Goal: Task Accomplishment & Management: Manage account settings

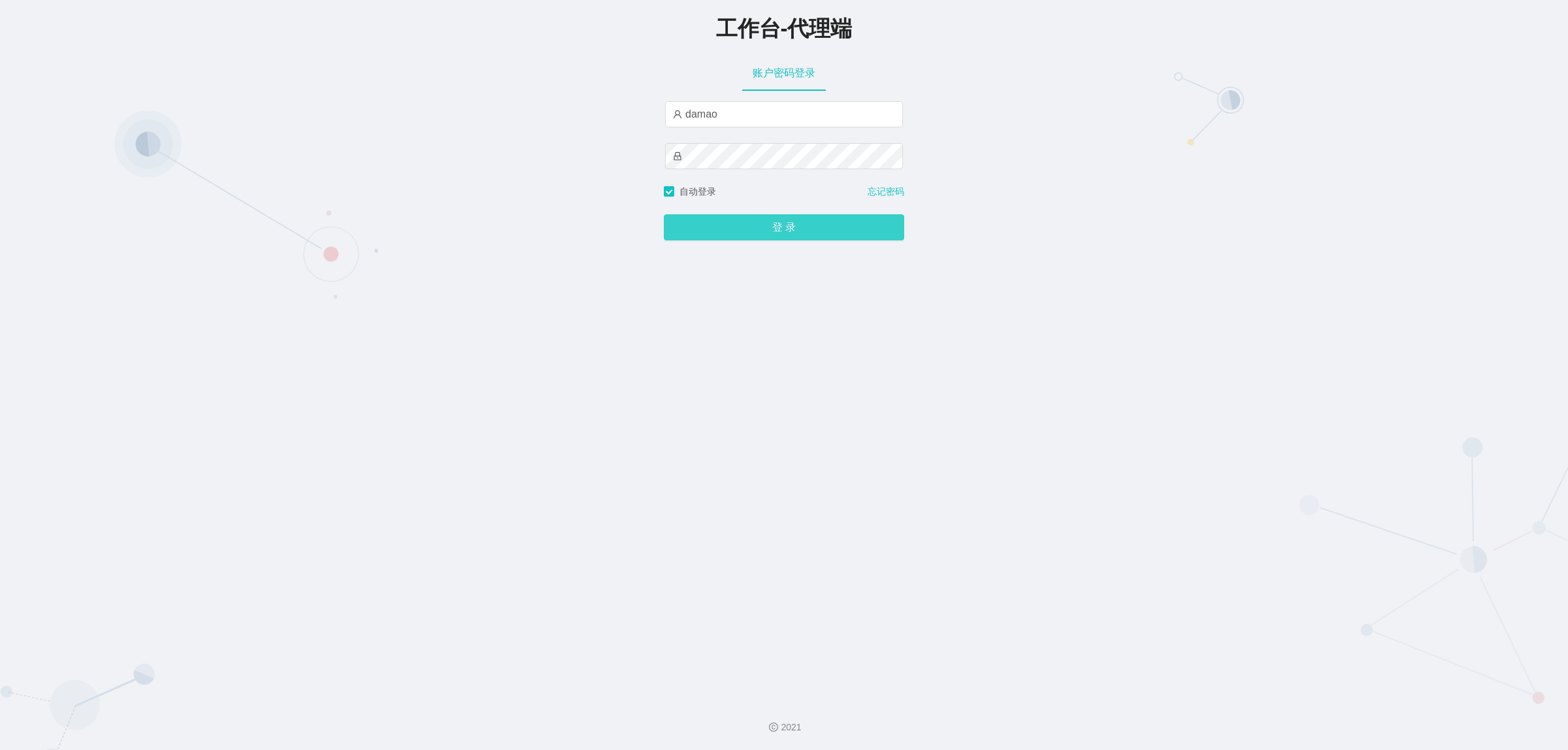
type input "damao"
drag, startPoint x: 701, startPoint y: 230, endPoint x: 705, endPoint y: 223, distance: 8.1
click at [701, 230] on button "登 录" at bounding box center [784, 227] width 240 height 26
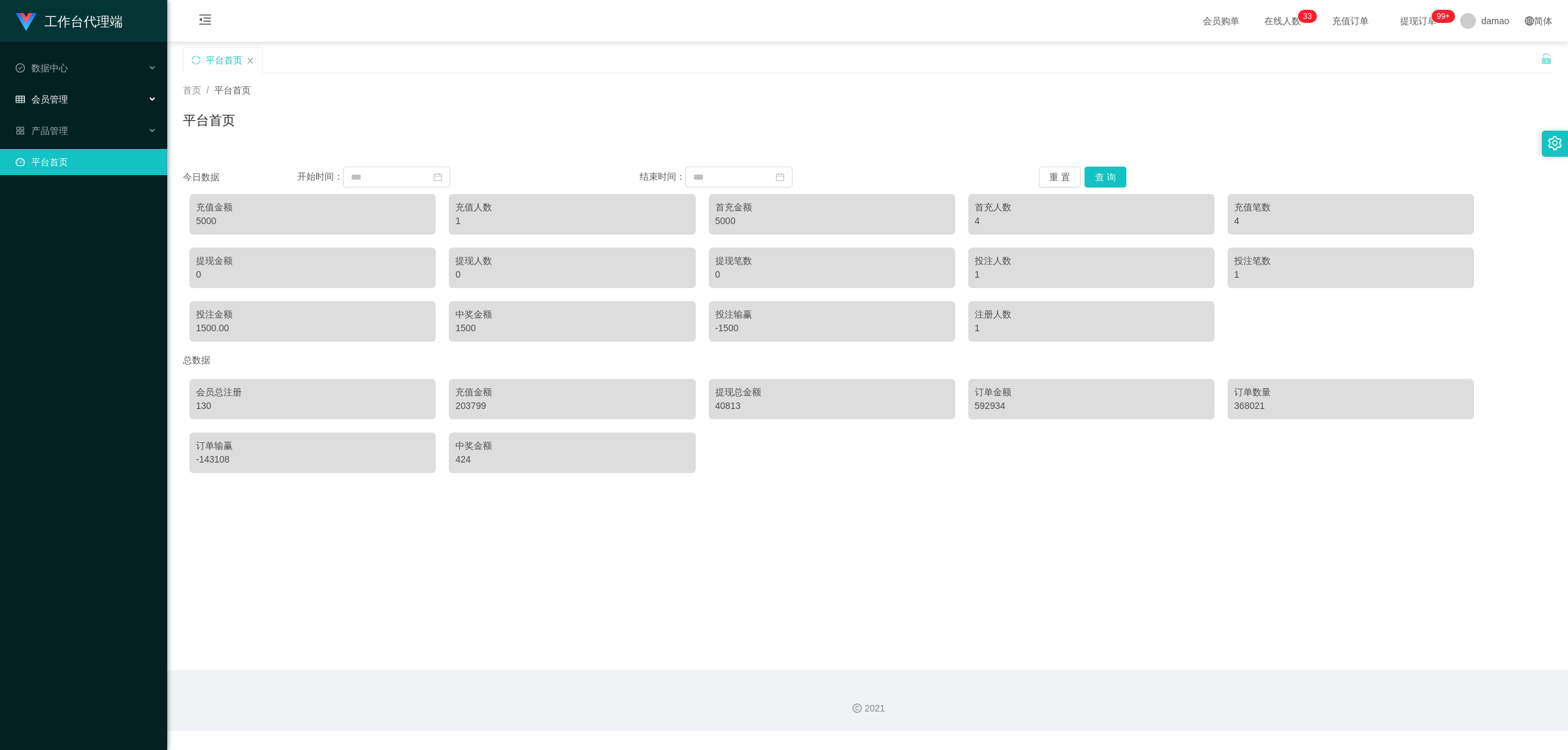
click at [75, 97] on div "会员管理" at bounding box center [84, 99] width 167 height 26
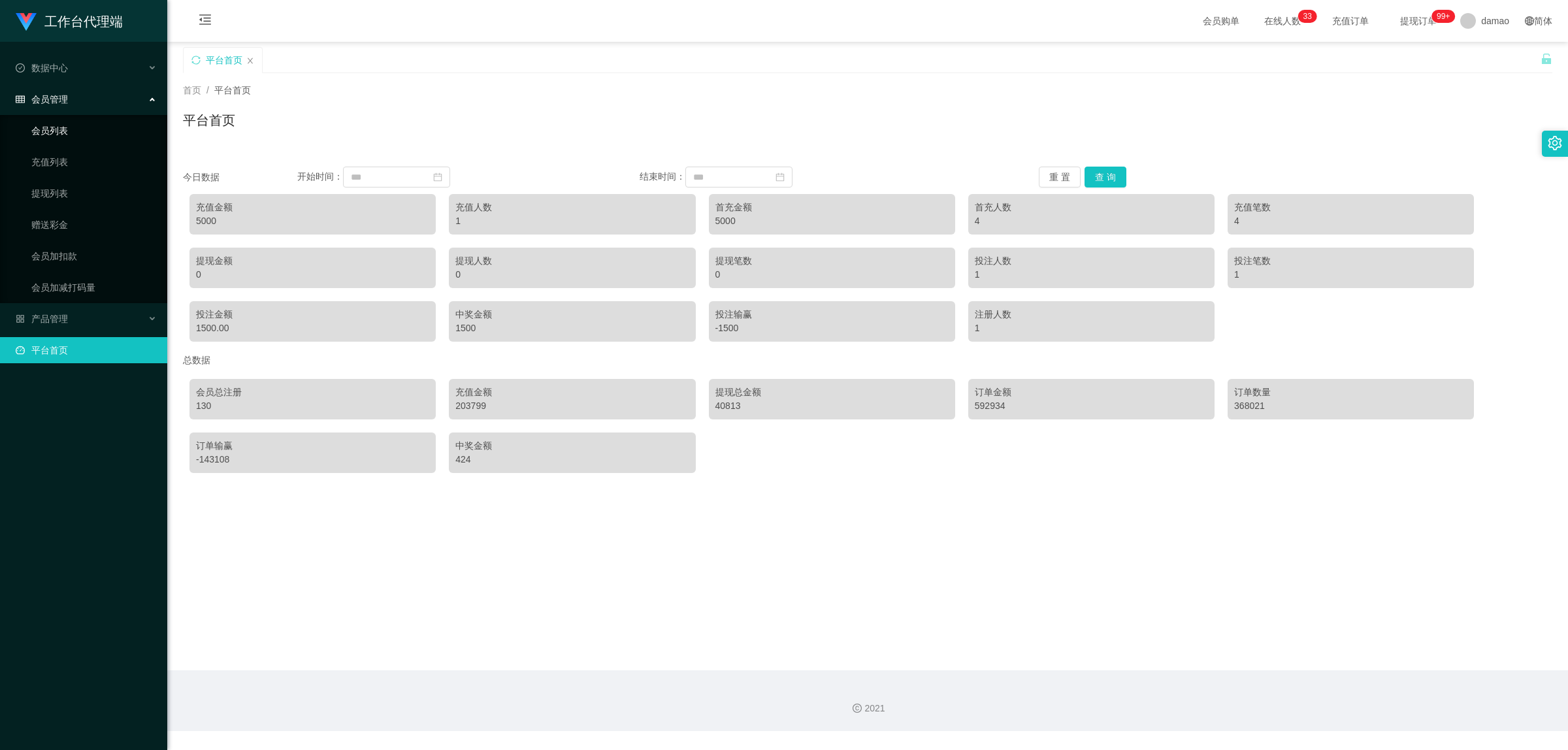
drag, startPoint x: 77, startPoint y: 132, endPoint x: 80, endPoint y: 126, distance: 6.7
click at [77, 131] on link "会员列表" at bounding box center [94, 131] width 126 height 26
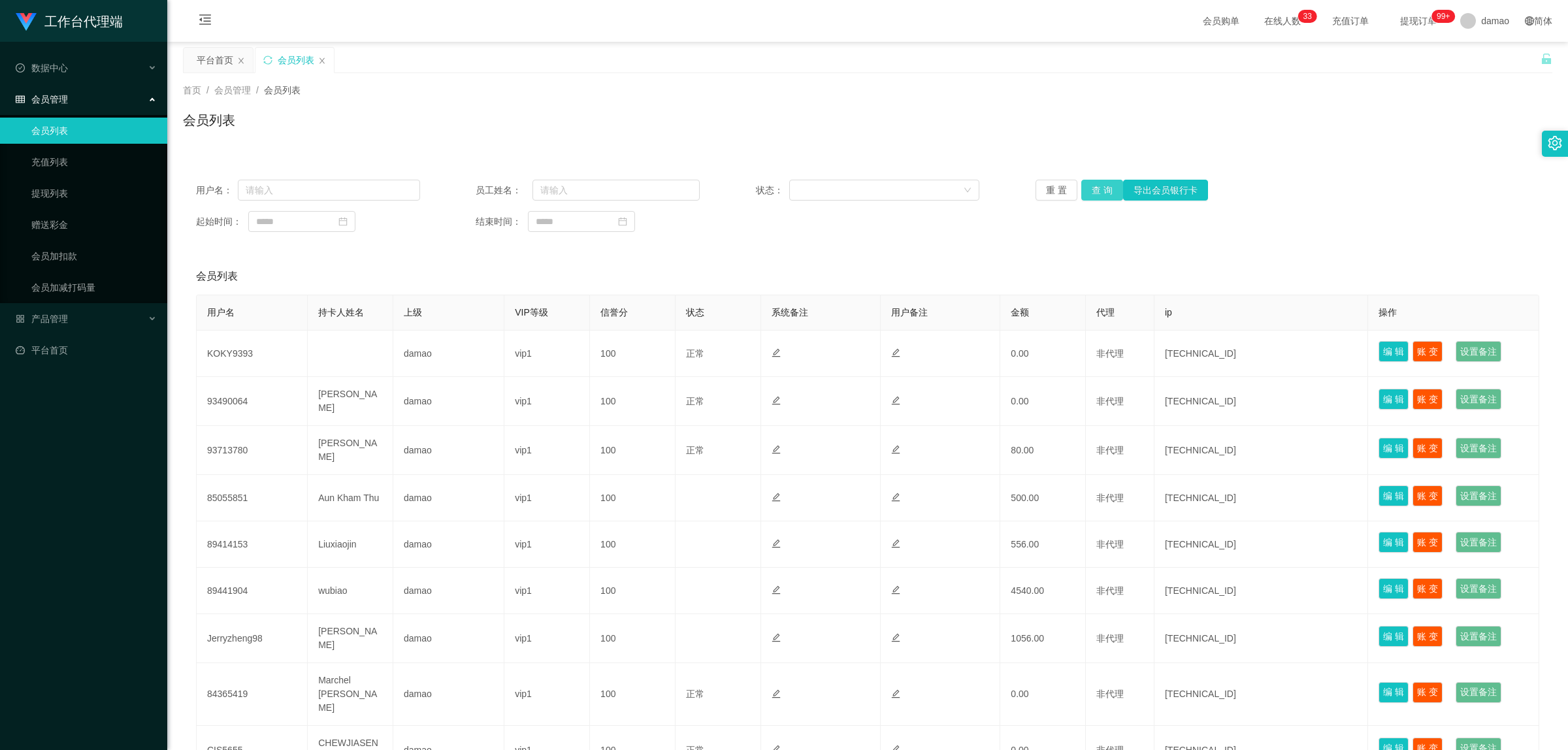
click at [1099, 188] on button "查 询" at bounding box center [1102, 190] width 42 height 21
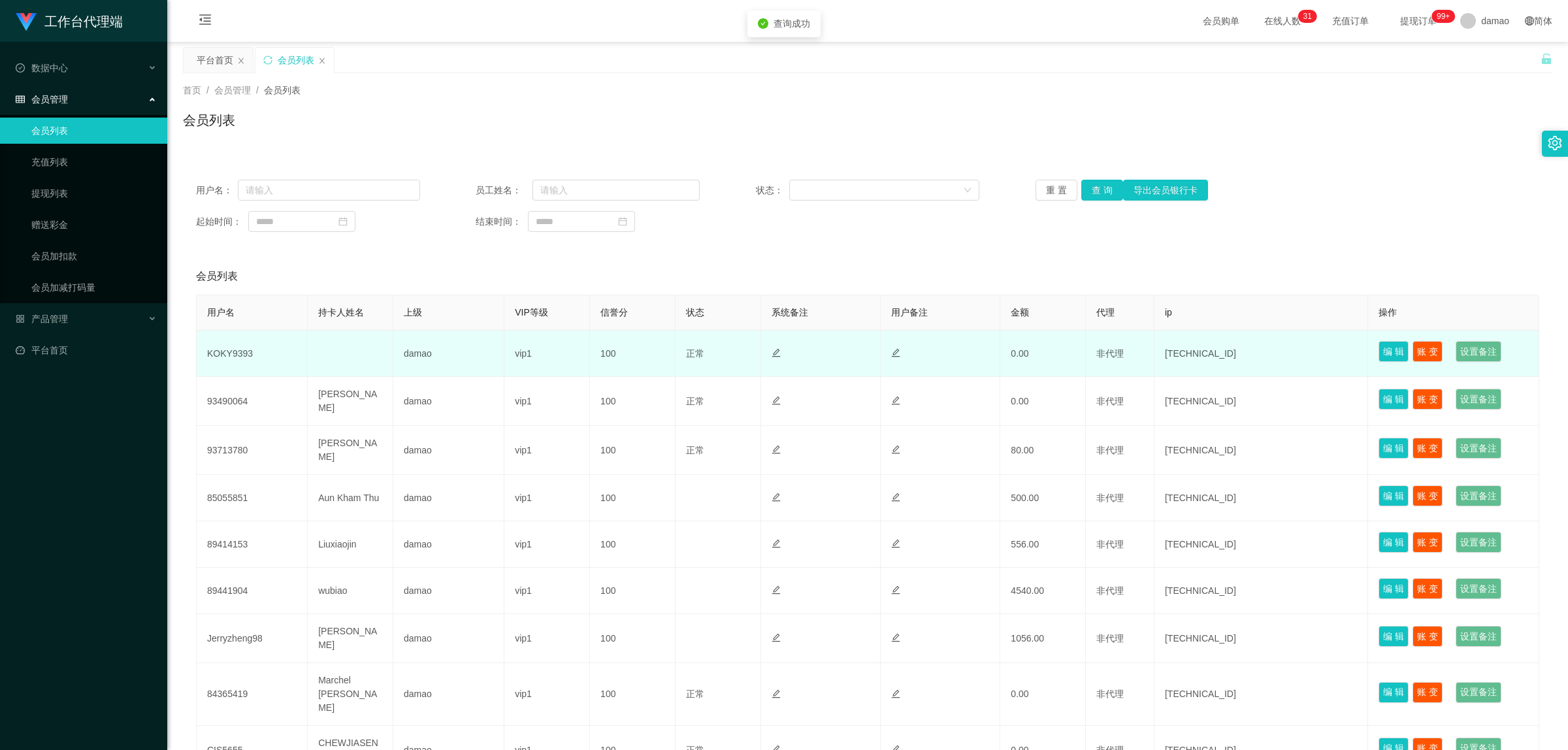
click at [237, 357] on td "KOKY9393" at bounding box center [252, 354] width 111 height 46
copy td "KOKY9393"
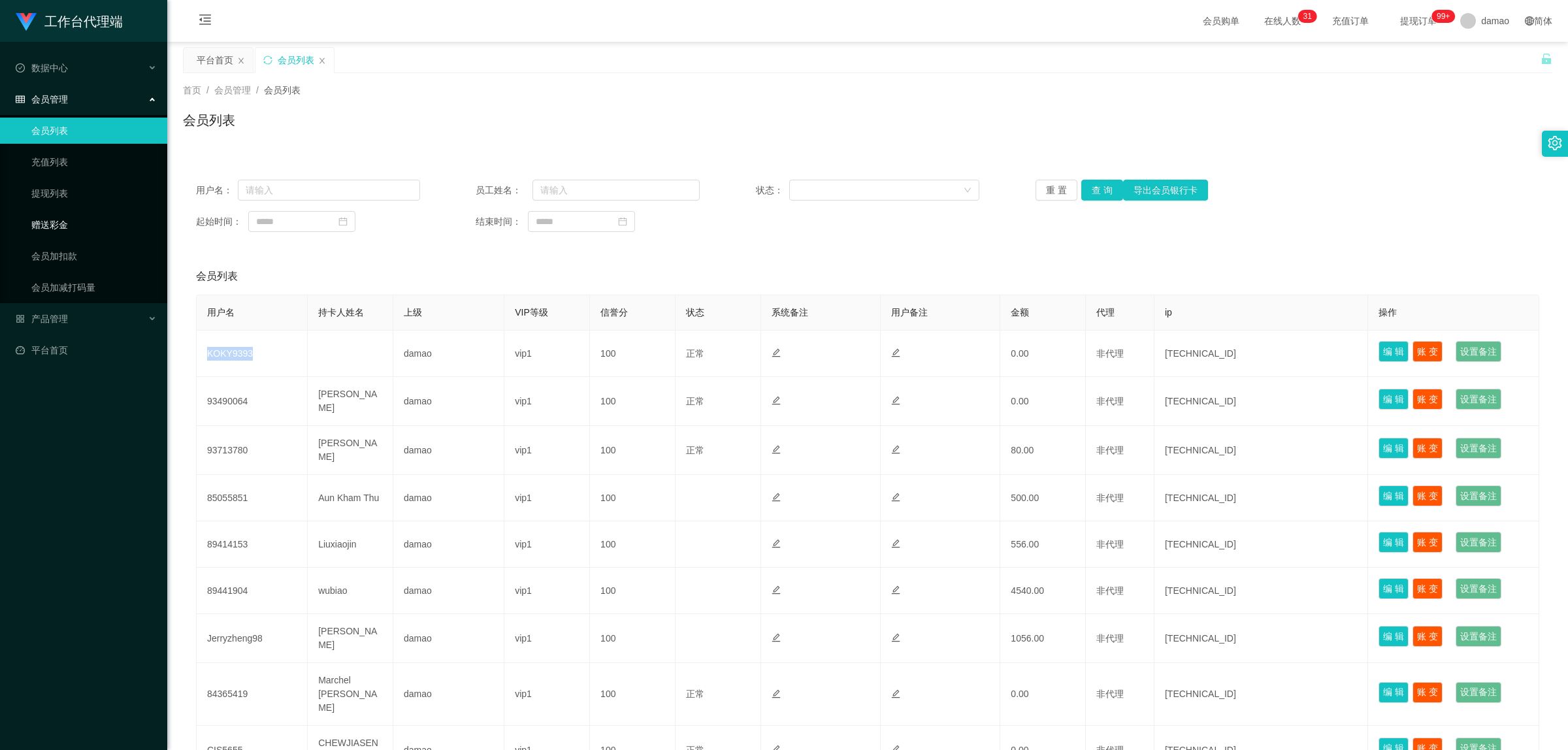
drag, startPoint x: 62, startPoint y: 220, endPoint x: 98, endPoint y: 200, distance: 41.2
click at [62, 220] on link "赠送彩金" at bounding box center [94, 225] width 126 height 26
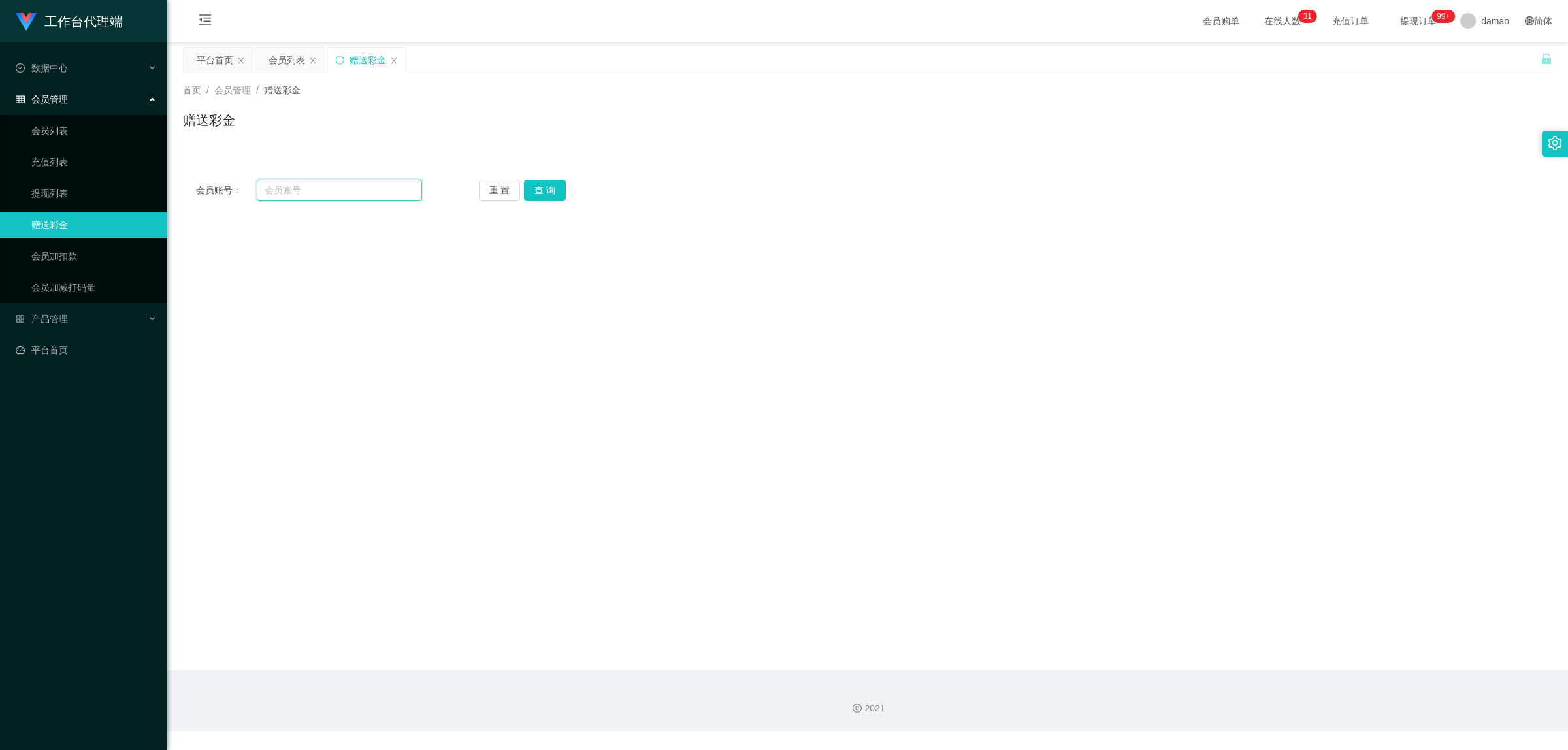
click at [297, 188] on input "text" at bounding box center [339, 190] width 165 height 21
paste input "KOKY9393"
type input "KOKY9393"
click at [539, 191] on button "查 询" at bounding box center [545, 190] width 42 height 21
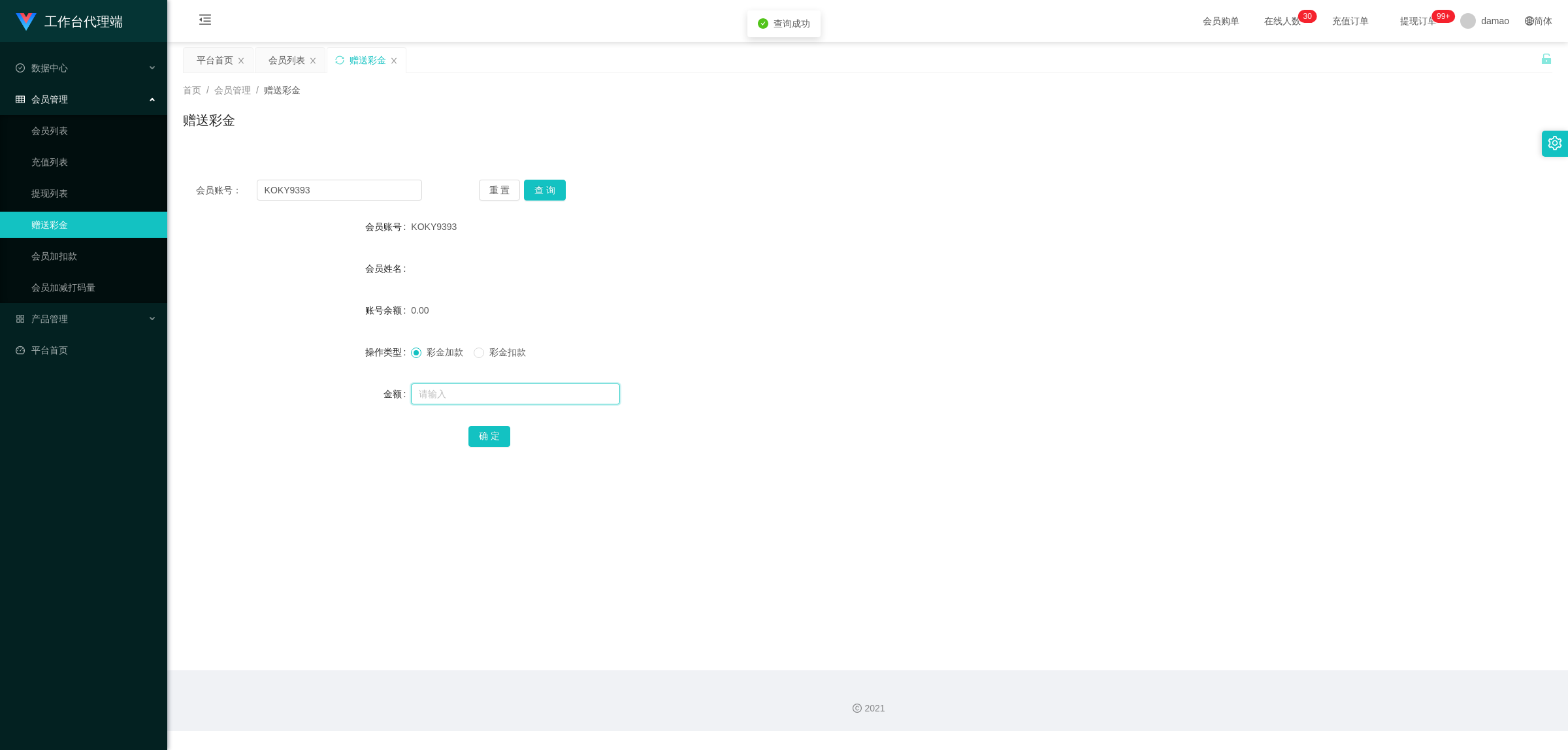
drag, startPoint x: 446, startPoint y: 397, endPoint x: 437, endPoint y: 391, distance: 10.8
click at [446, 396] on input "text" at bounding box center [515, 394] width 209 height 21
type input "100"
drag, startPoint x: 494, startPoint y: 439, endPoint x: 495, endPoint y: 428, distance: 11.0
click at [495, 439] on button "确 定" at bounding box center [489, 436] width 42 height 21
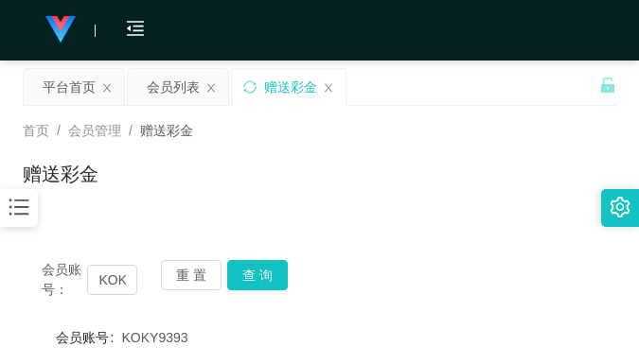
click at [418, 171] on div "赠送彩金" at bounding box center [319, 182] width 593 height 44
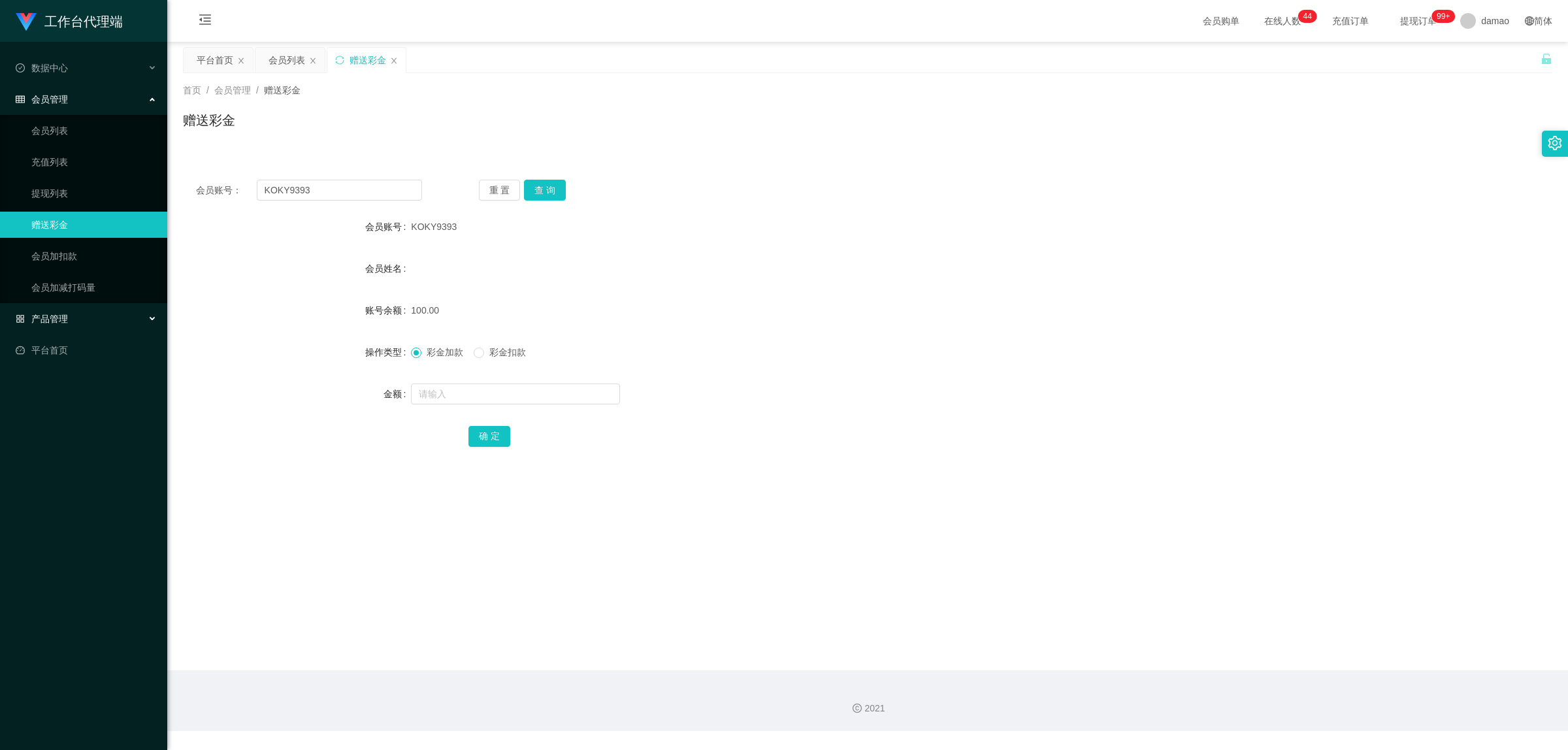
click at [62, 315] on span "产品管理" at bounding box center [42, 318] width 52 height 10
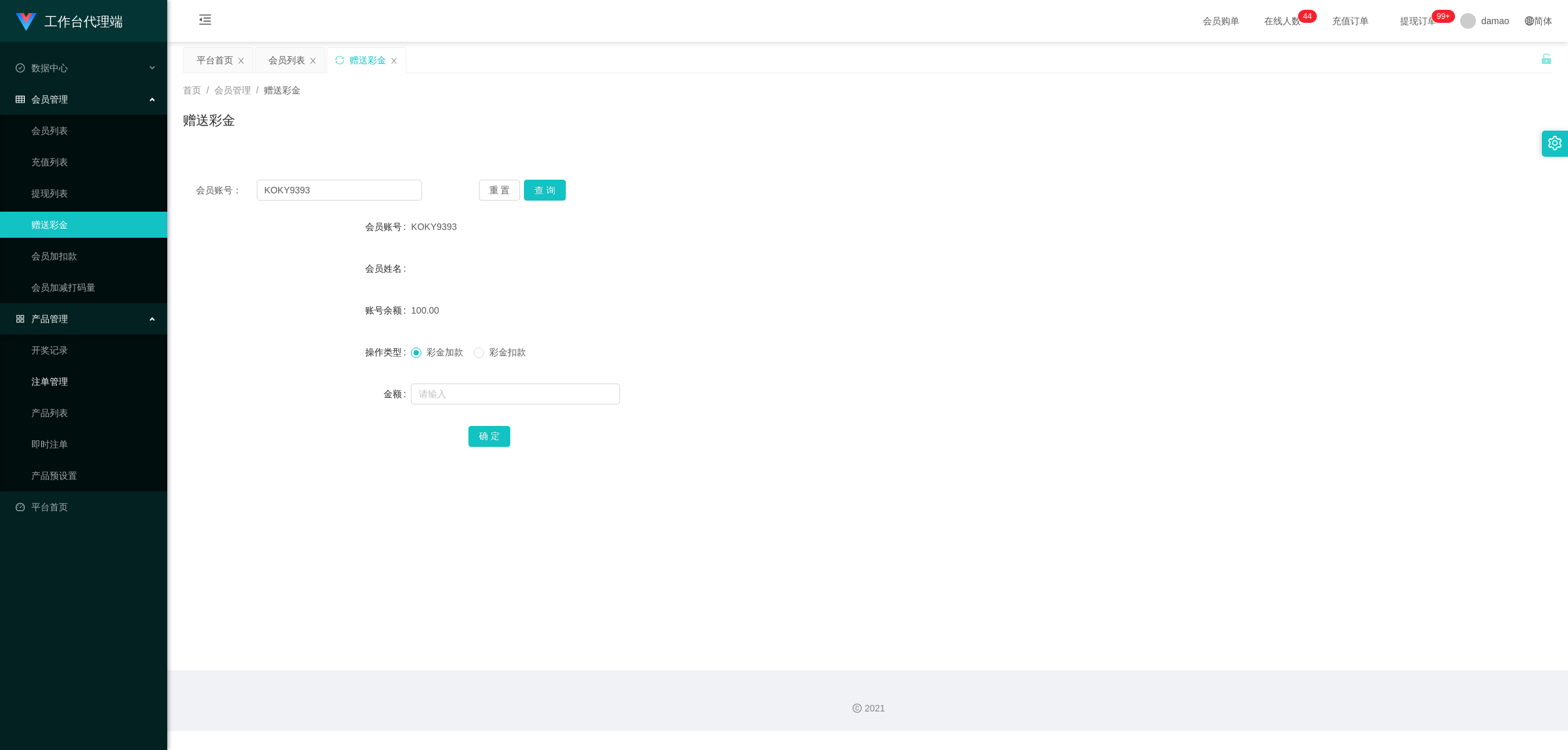
click at [66, 381] on link "注单管理" at bounding box center [94, 382] width 126 height 26
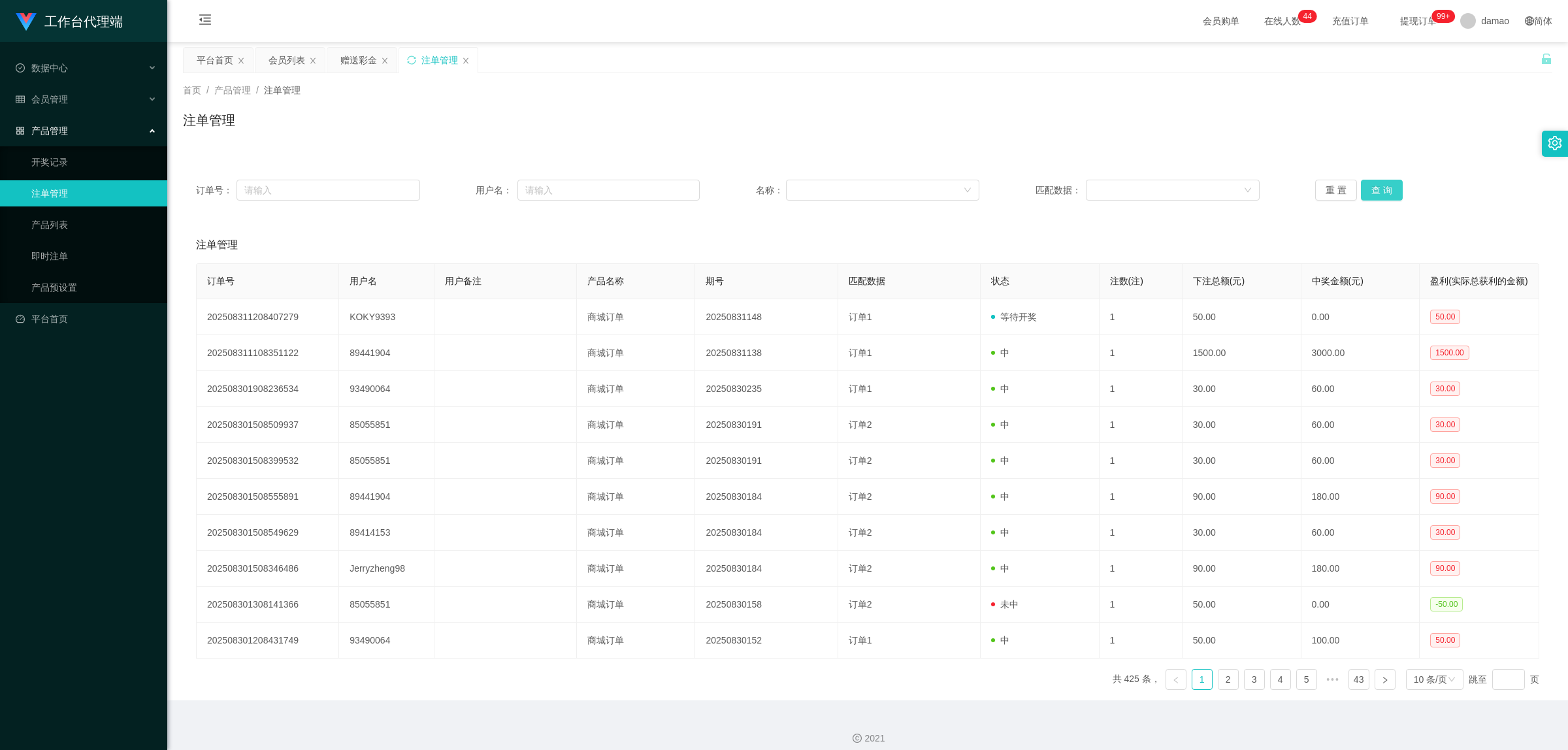
click at [1364, 188] on button "查 询" at bounding box center [1382, 190] width 42 height 21
click at [57, 103] on span "会员管理" at bounding box center [42, 99] width 52 height 10
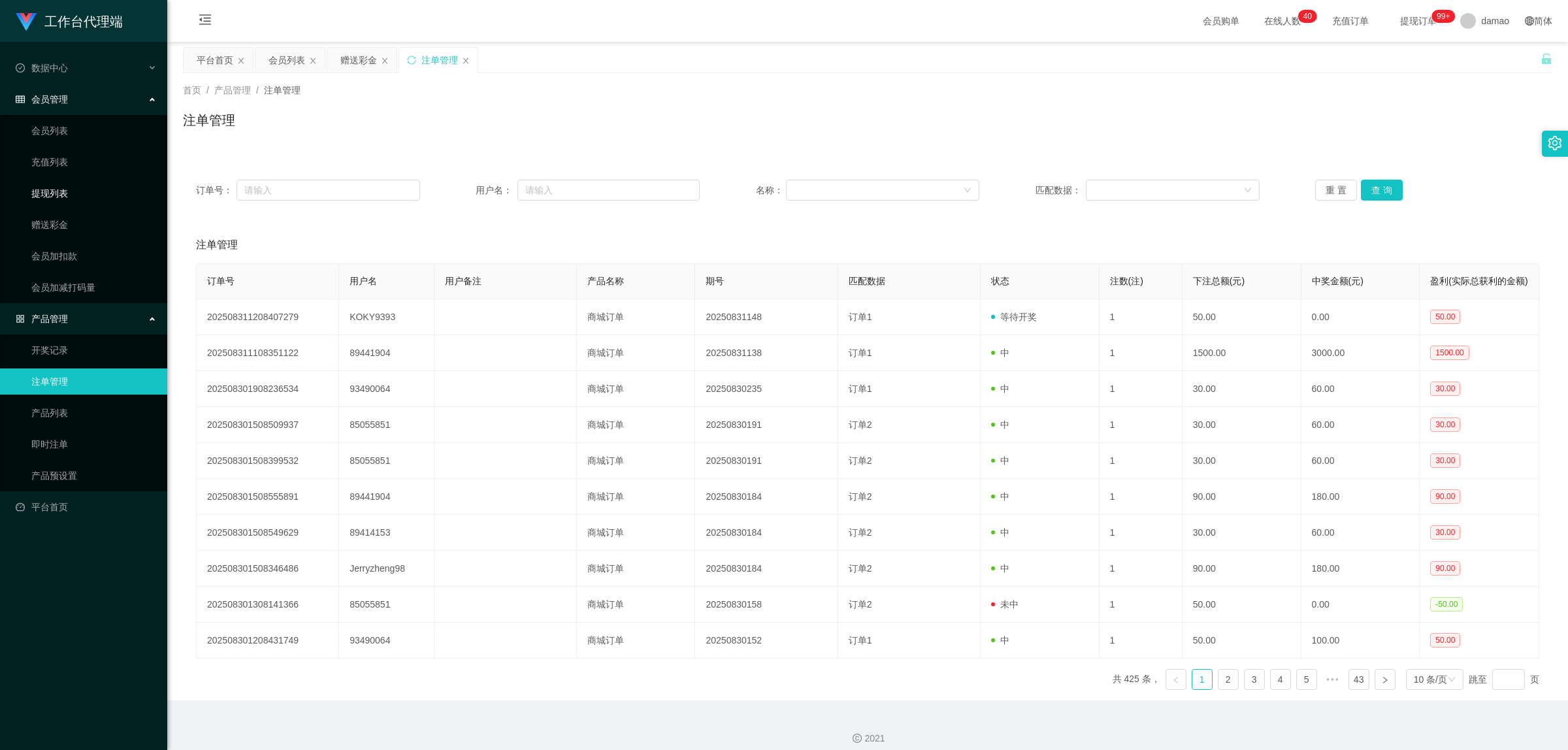
click at [60, 188] on link "提现列表" at bounding box center [94, 193] width 126 height 26
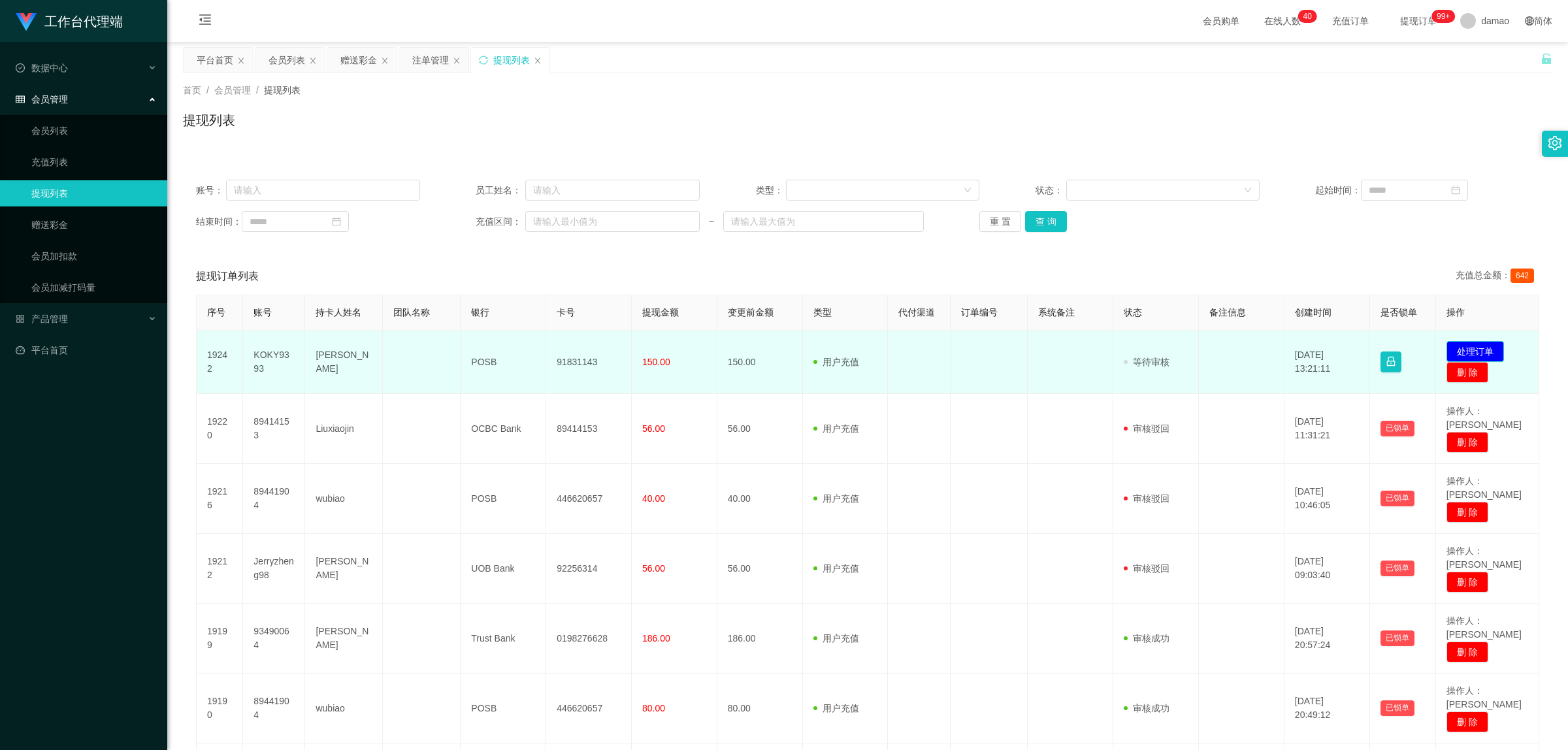
click at [1467, 349] on button "处理订单" at bounding box center [1475, 352] width 57 height 21
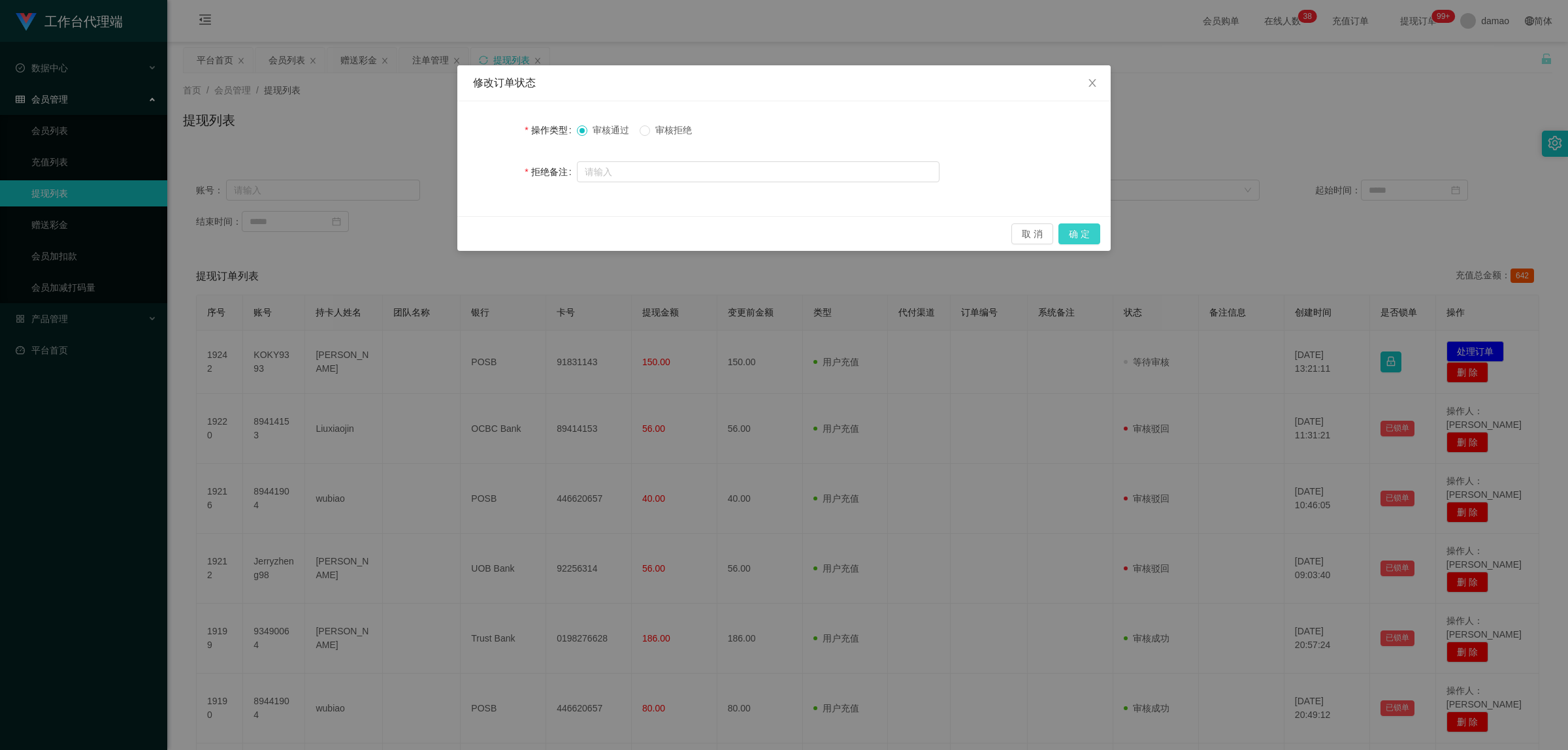
click at [1093, 232] on button "确 定" at bounding box center [1080, 234] width 42 height 21
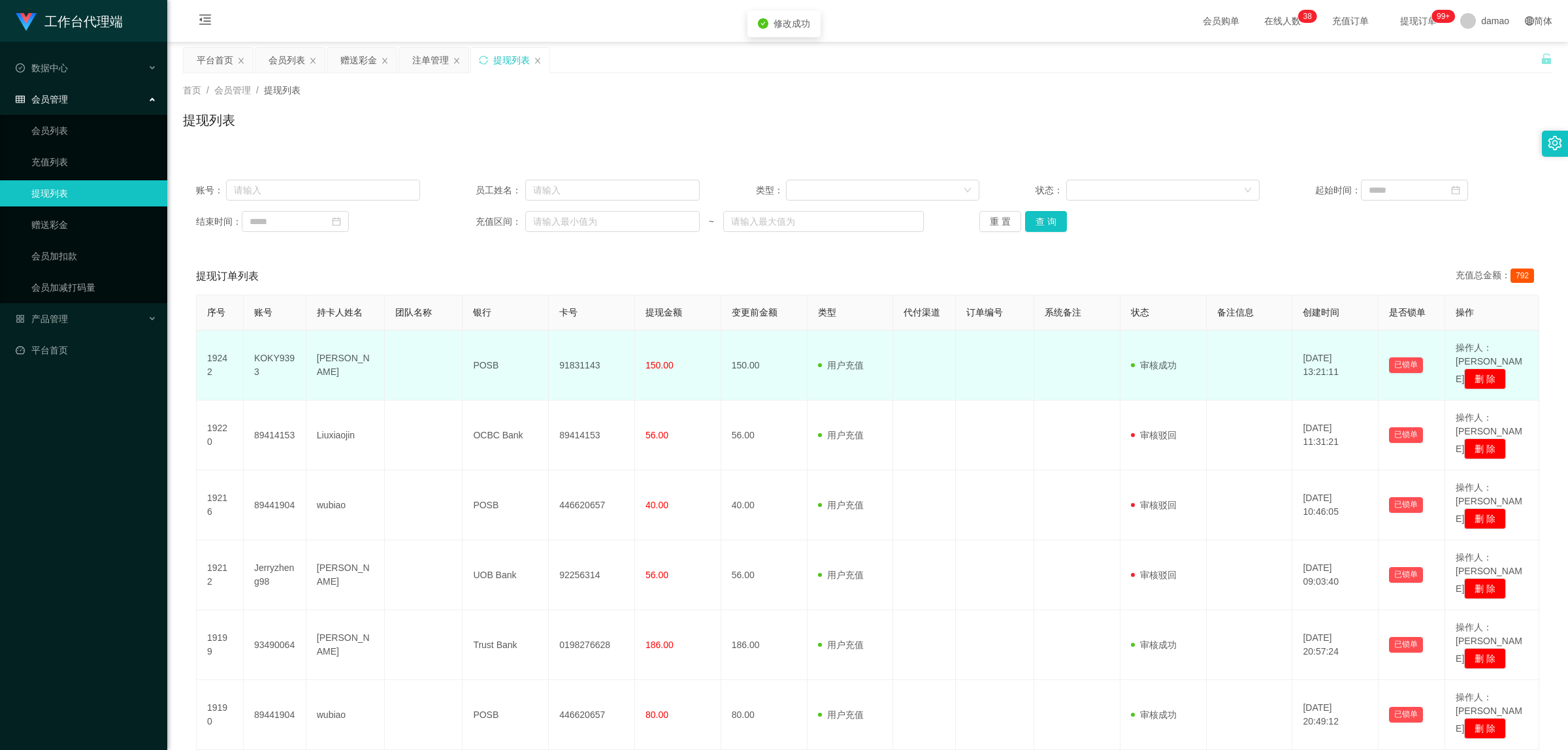
click at [586, 356] on td "91831143" at bounding box center [592, 365] width 86 height 70
copy td "91831143"
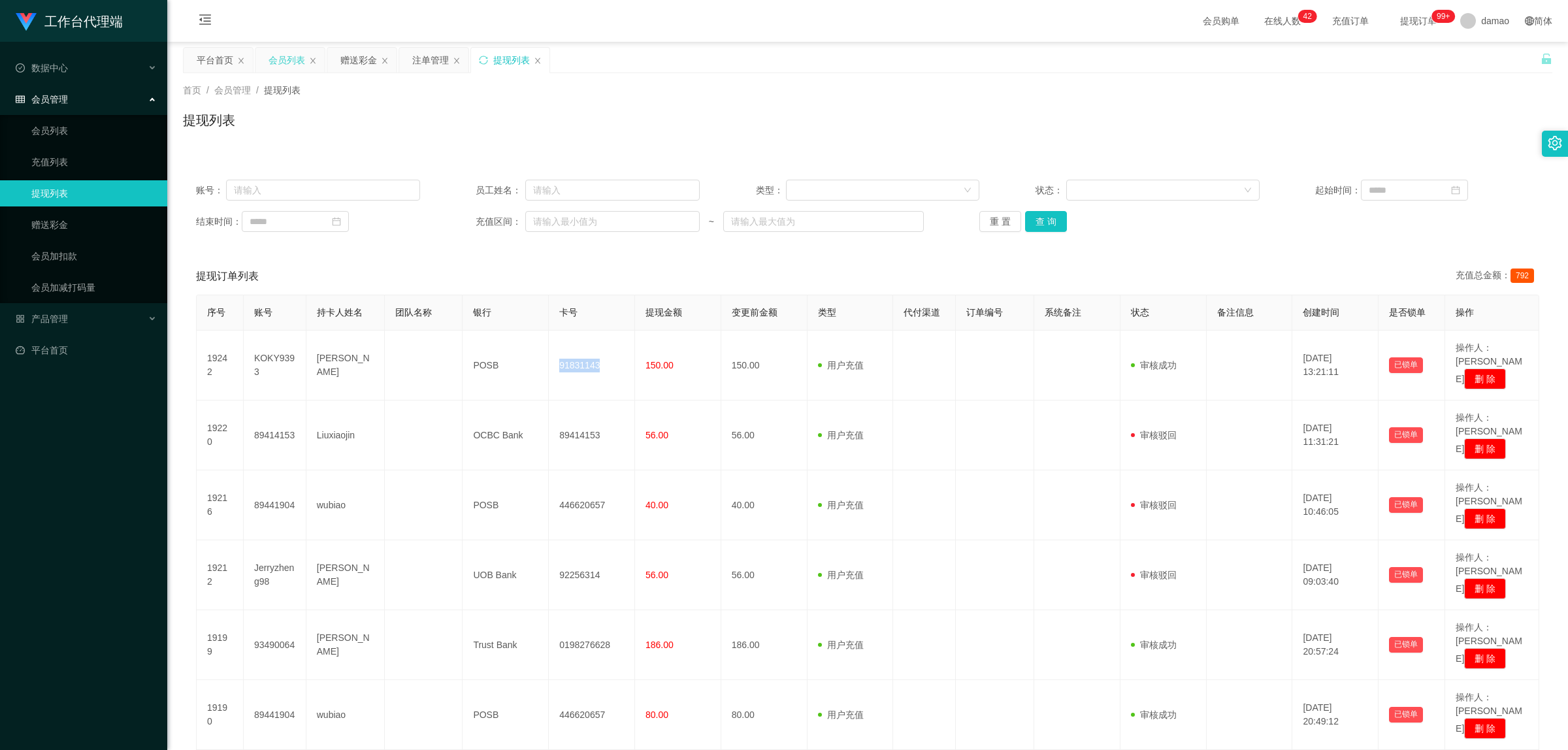
click at [287, 57] on div "会员列表" at bounding box center [287, 60] width 37 height 25
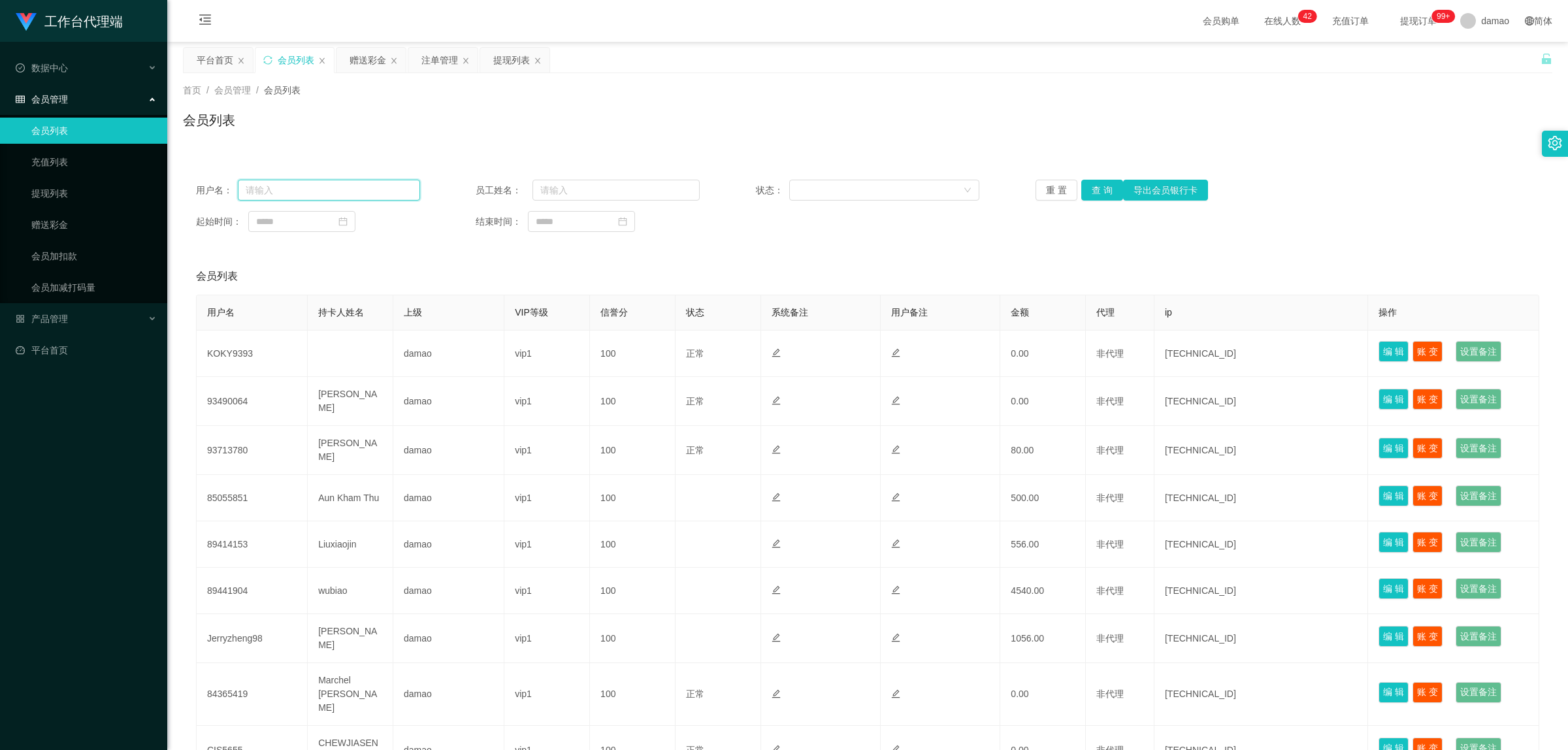
click at [338, 193] on input "text" at bounding box center [329, 190] width 182 height 21
paste input "[URL][DOMAIN_NAME]"
type input "[URL][DOMAIN_NAME]"
drag, startPoint x: 332, startPoint y: 187, endPoint x: 196, endPoint y: 164, distance: 137.9
click at [197, 165] on div "用户名： [URL][DOMAIN_NAME] 员工姓名： 状态： 重 置 查 询 导出会员银行卡 起始时间： 结束时间： 会员列表 用户名 持卡人姓名 上级…" at bounding box center [868, 508] width 1370 height 715
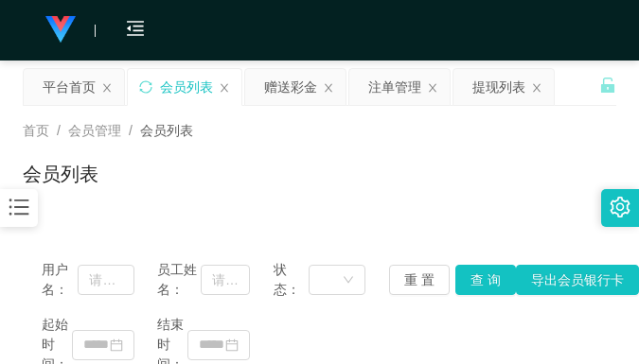
drag, startPoint x: 451, startPoint y: 109, endPoint x: 525, endPoint y: 26, distance: 110.5
click at [451, 109] on div "首页 / 会员管理 / 会员列表 / 会员列表" at bounding box center [319, 162] width 639 height 113
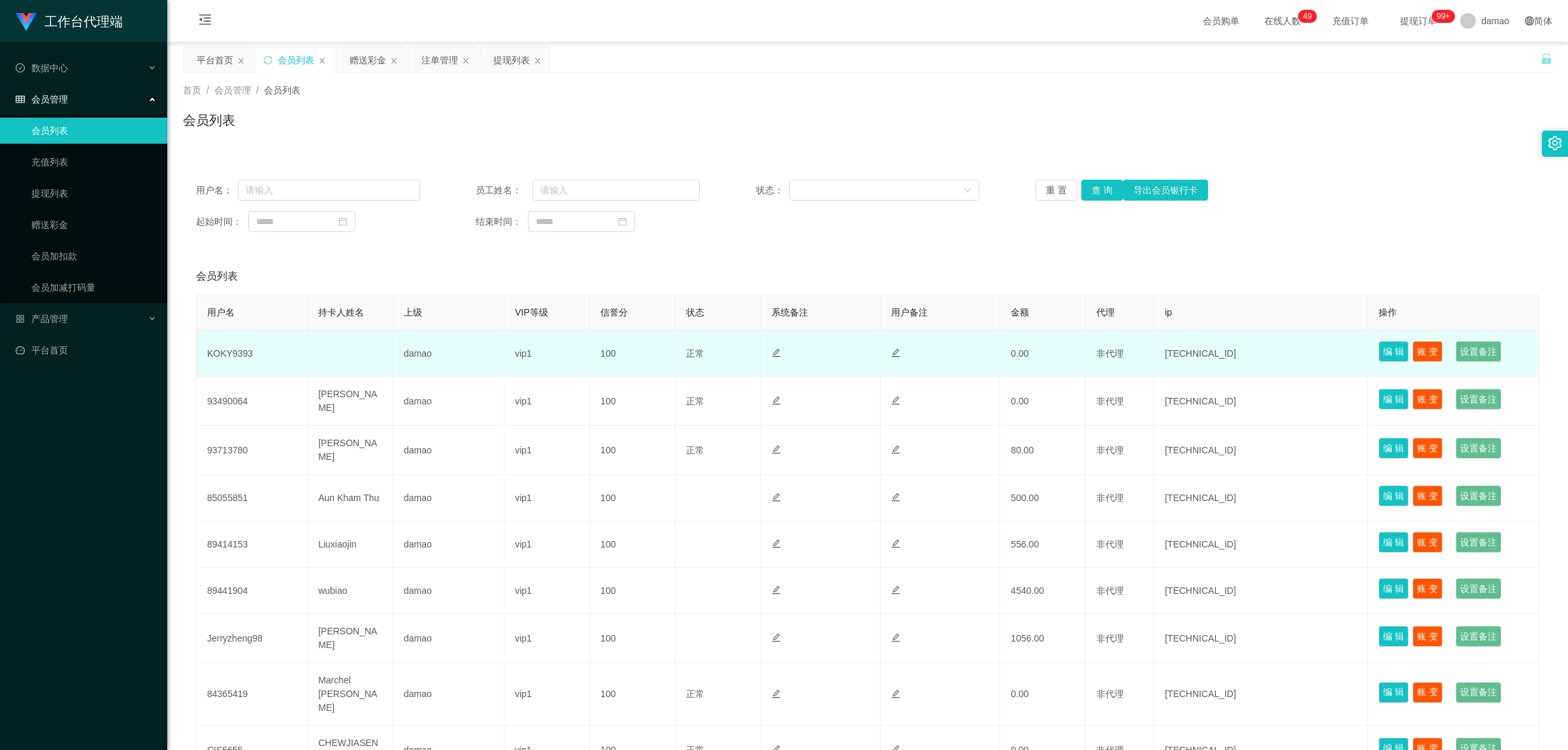
click at [237, 356] on td "KOKY9393" at bounding box center [252, 354] width 111 height 46
copy td "KOKY9393"
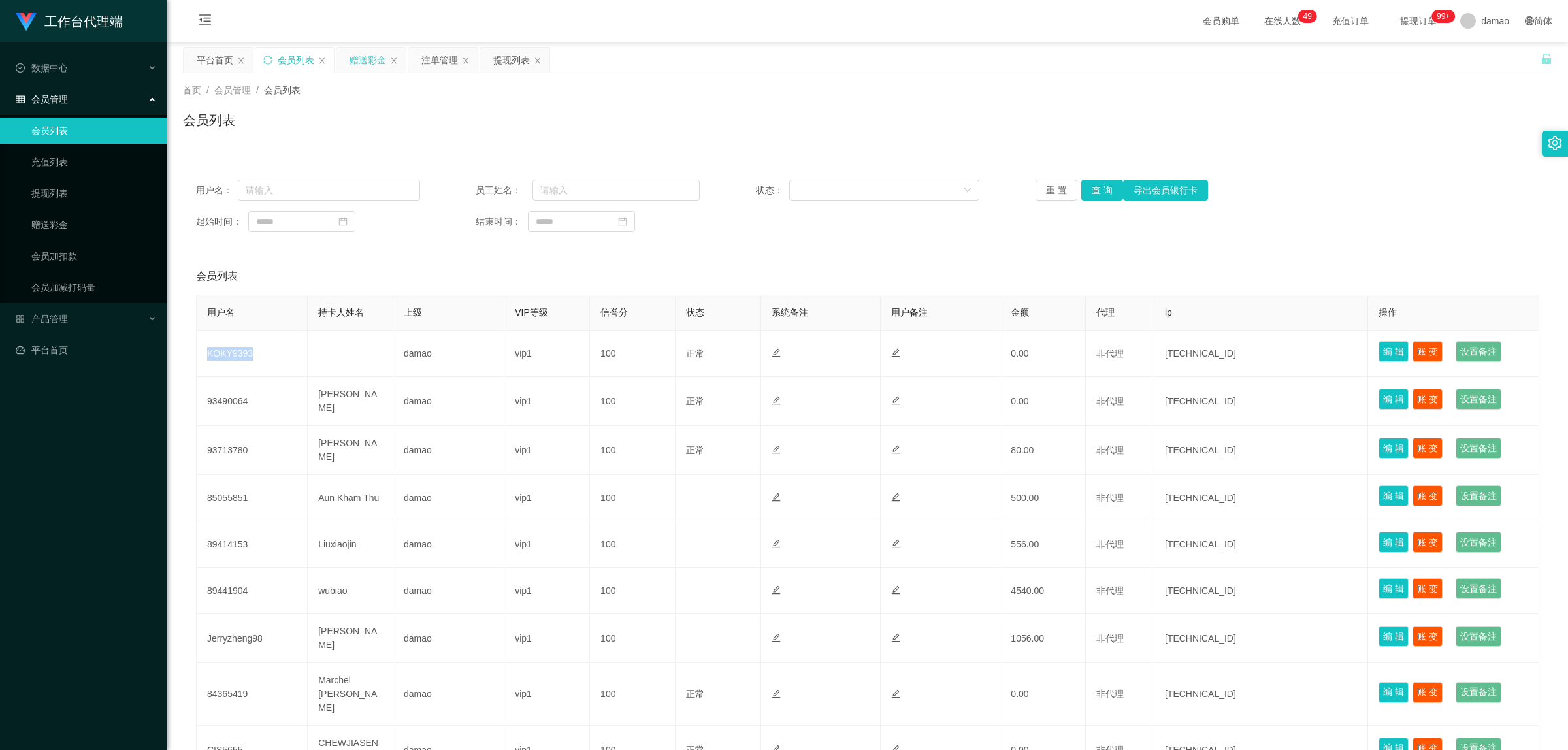
click at [366, 60] on div "赠送彩金" at bounding box center [367, 60] width 37 height 25
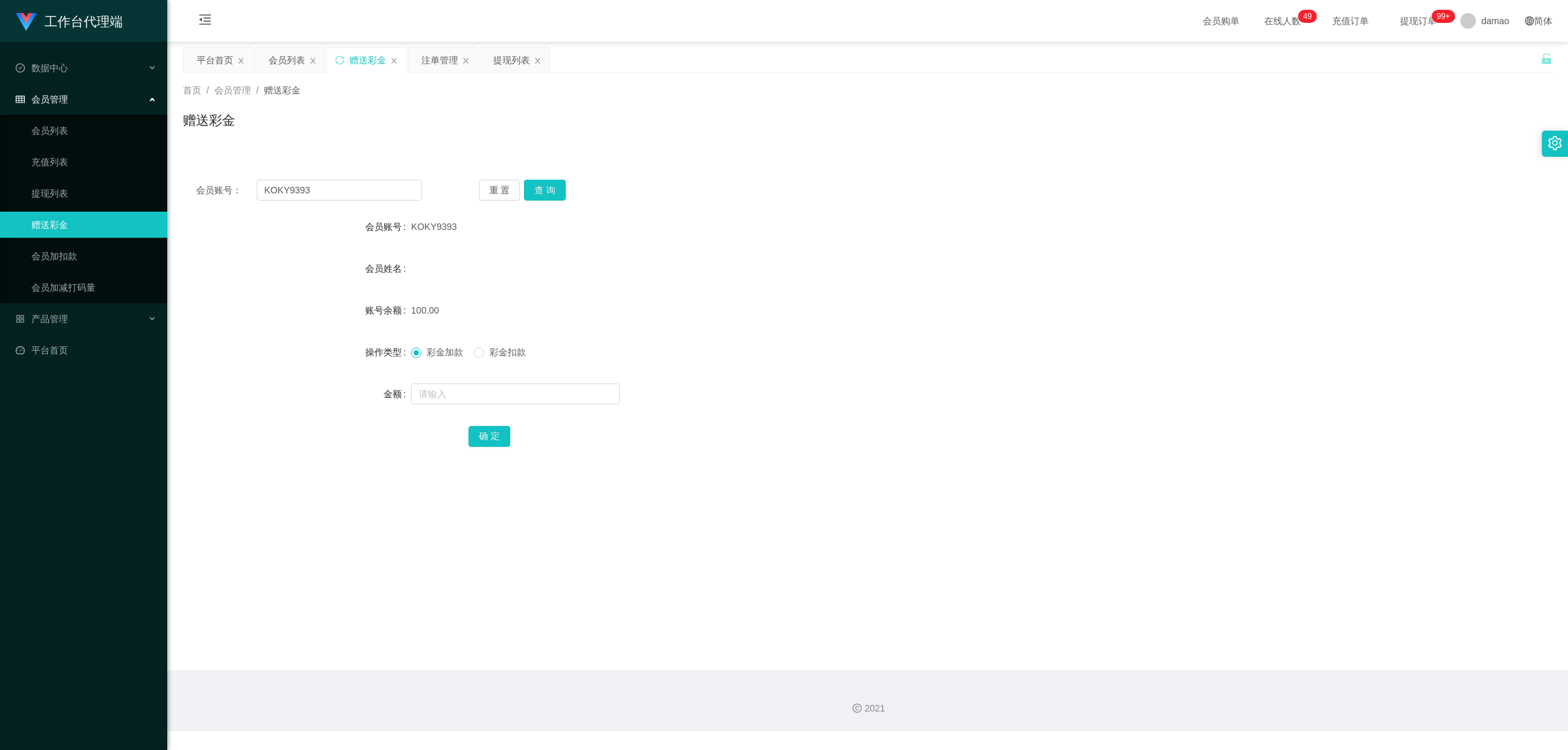
click at [544, 177] on div "会员账号： KOKY9393 重 置 查 询 会员账号 KOKY9393 会员姓名 账号余额 100.00 操作类型 彩金加款 彩金扣款 金额 确 定" at bounding box center [868, 322] width 1370 height 311
click at [540, 183] on button "查 询" at bounding box center [545, 190] width 42 height 21
click at [444, 390] on input "text" at bounding box center [515, 394] width 209 height 21
type input "38"
click at [490, 441] on button "确 定" at bounding box center [489, 436] width 42 height 21
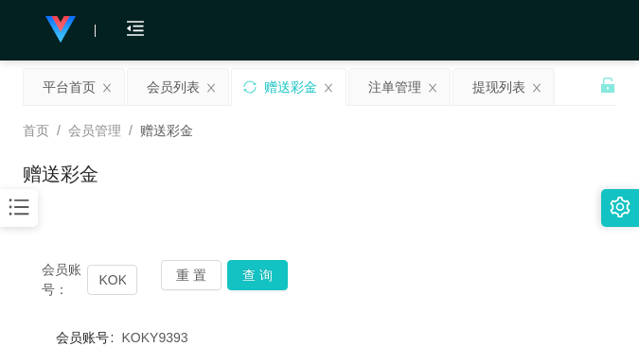
drag, startPoint x: 474, startPoint y: 180, endPoint x: 537, endPoint y: 64, distance: 131.7
click at [474, 178] on div "赠送彩金" at bounding box center [319, 182] width 593 height 44
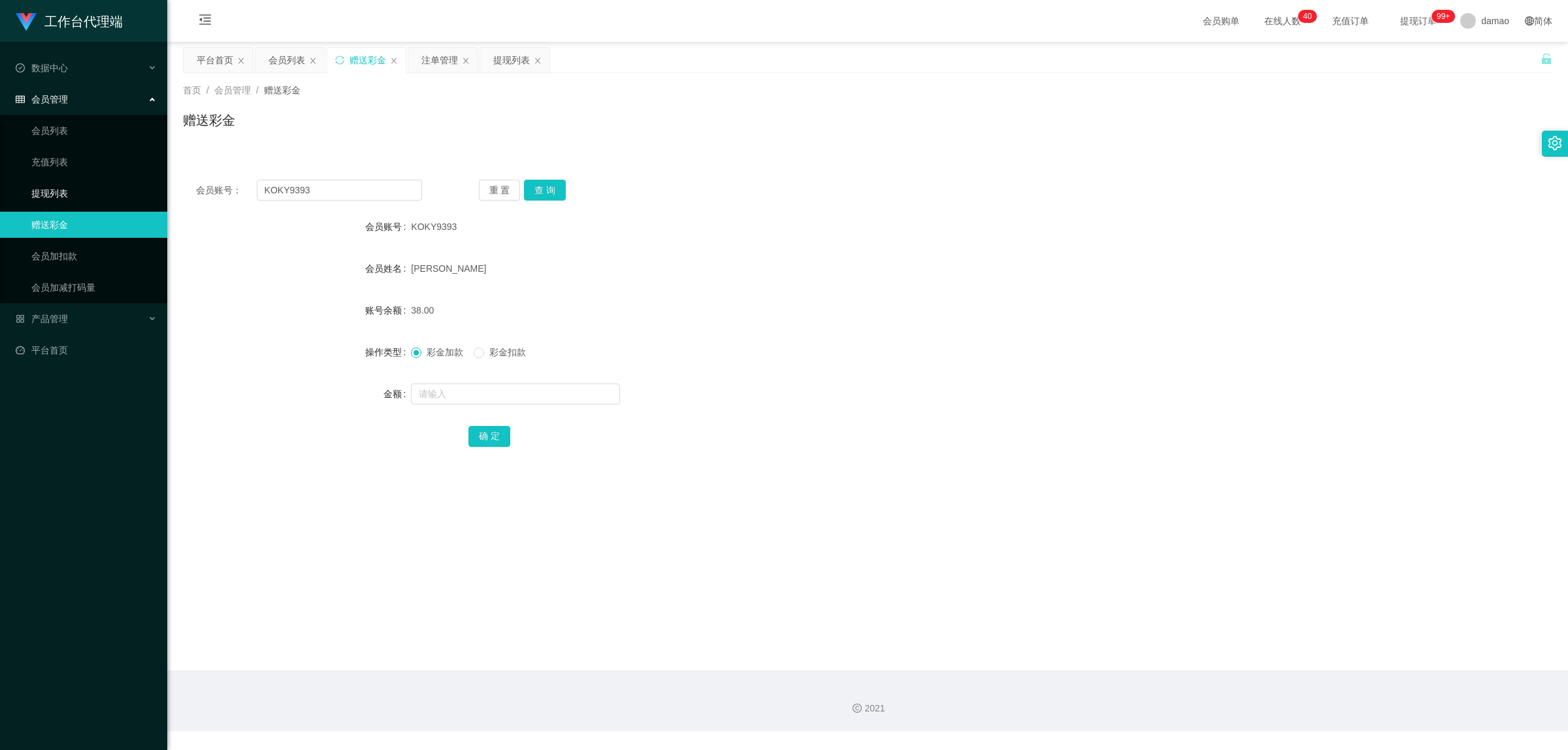
click at [60, 193] on link "提现列表" at bounding box center [94, 193] width 126 height 26
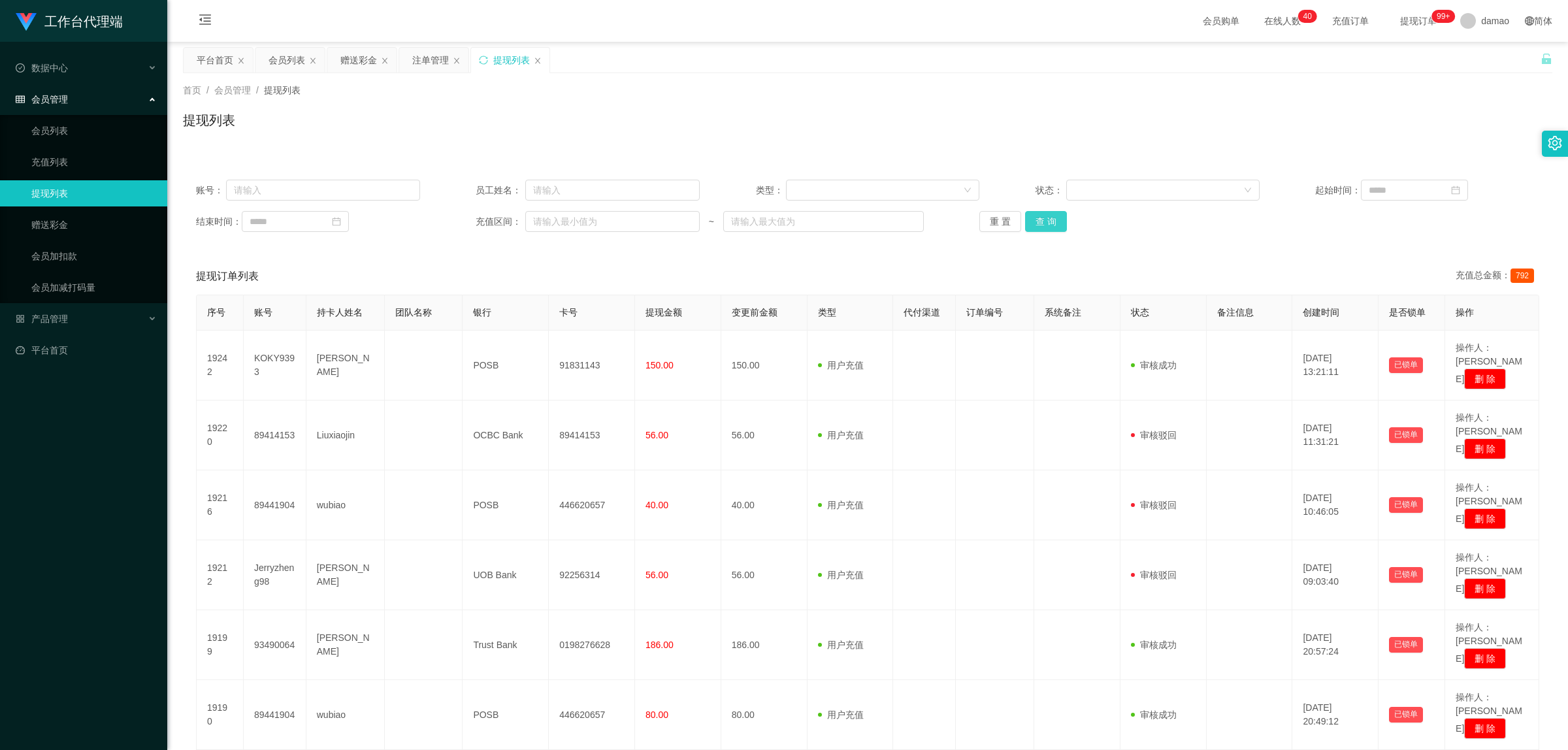
click at [1049, 219] on button "查 询" at bounding box center [1046, 222] width 42 height 21
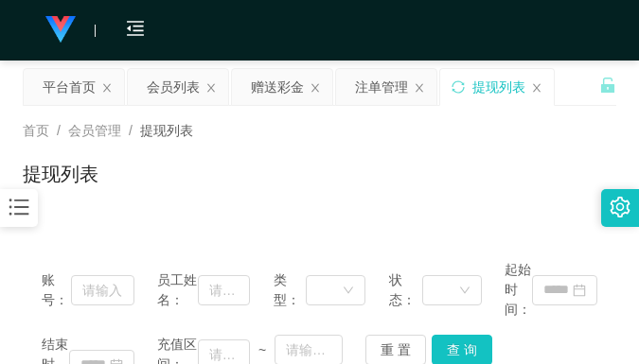
click at [353, 162] on div "提现列表" at bounding box center [319, 182] width 593 height 44
drag, startPoint x: 476, startPoint y: 192, endPoint x: 440, endPoint y: 196, distance: 36.1
click at [474, 192] on div "提现列表" at bounding box center [319, 182] width 593 height 44
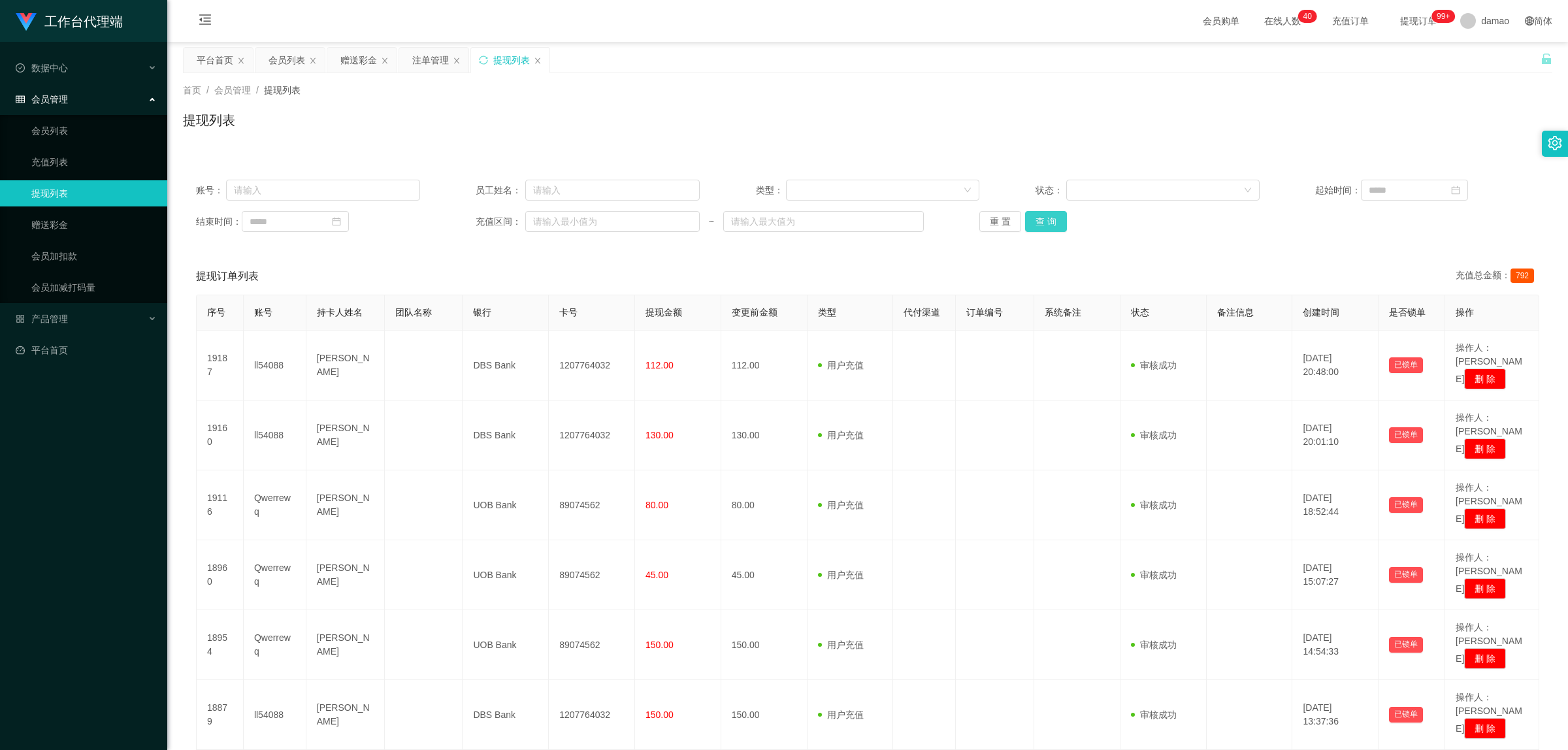
click at [1051, 221] on button "查 询" at bounding box center [1046, 222] width 42 height 21
click at [1039, 217] on button "查 询" at bounding box center [1046, 222] width 42 height 21
click at [1042, 217] on button "查 询" at bounding box center [1046, 222] width 42 height 21
click at [1042, 217] on button "查 询" at bounding box center [1053, 222] width 56 height 21
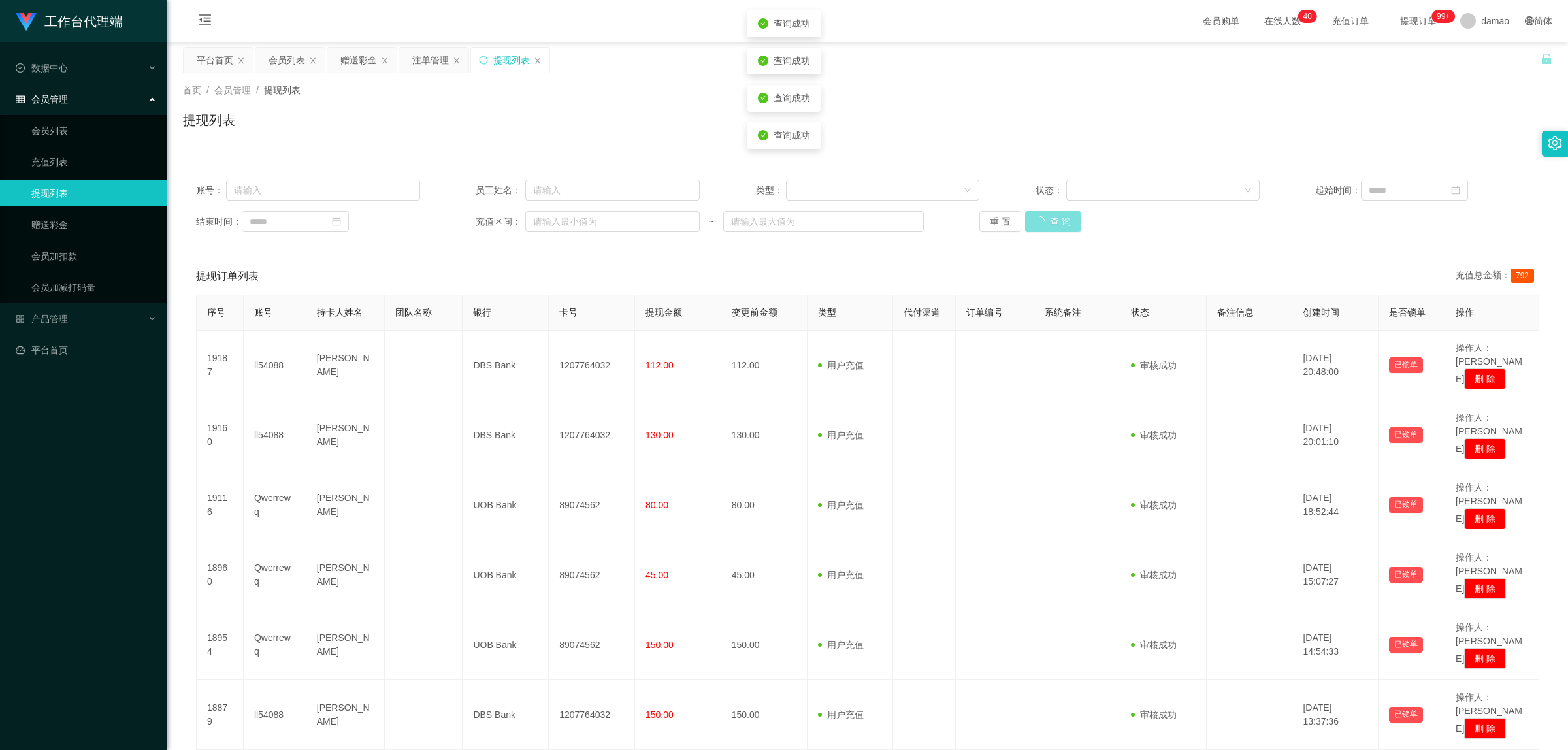
click at [1042, 217] on button "查 询" at bounding box center [1053, 222] width 56 height 21
